Goal: Transaction & Acquisition: Obtain resource

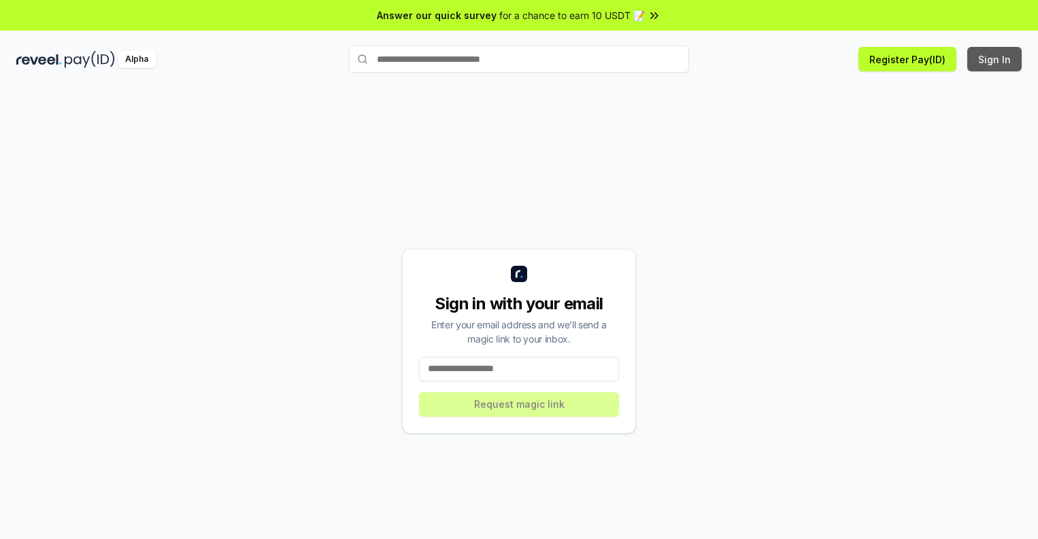
click at [995, 59] on button "Sign In" at bounding box center [994, 59] width 54 height 24
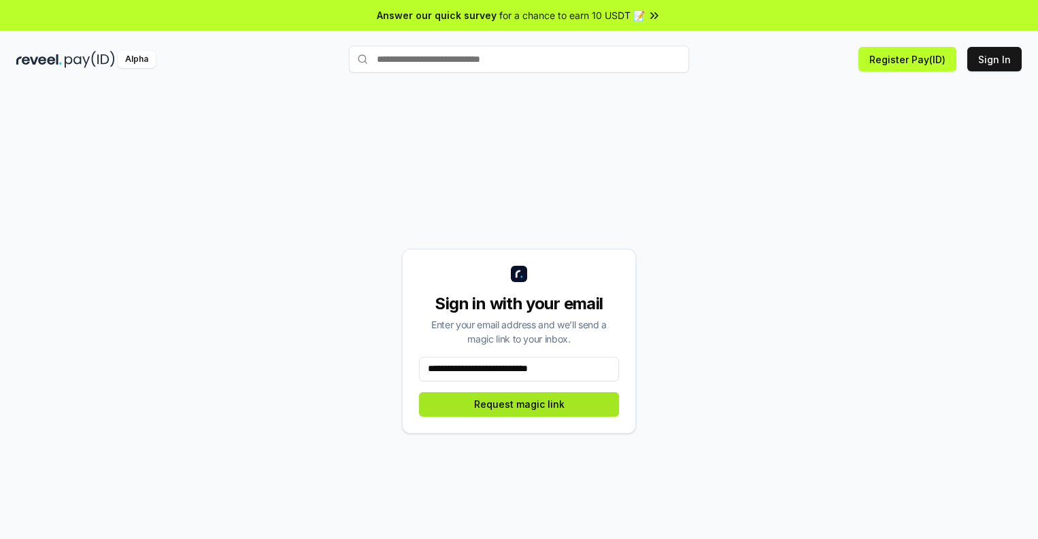
type input "**********"
click at [519, 404] on button "Request magic link" at bounding box center [519, 404] width 200 height 24
